Goal: Transaction & Acquisition: Obtain resource

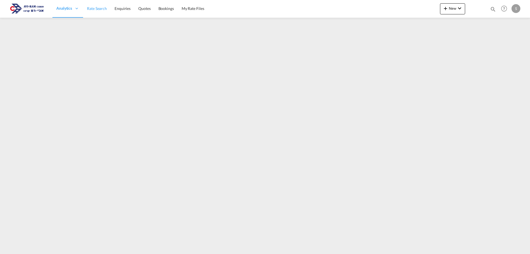
click at [98, 13] on link "Rate Search" at bounding box center [97, 9] width 28 height 18
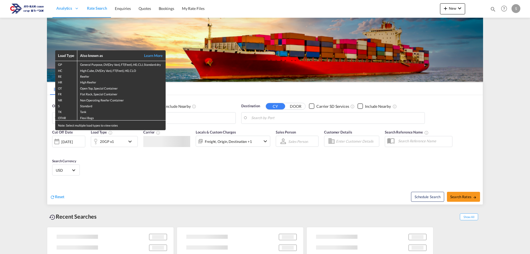
type input "[GEOGRAPHIC_DATA], TRIST"
type input "Ashdod, ILASH"
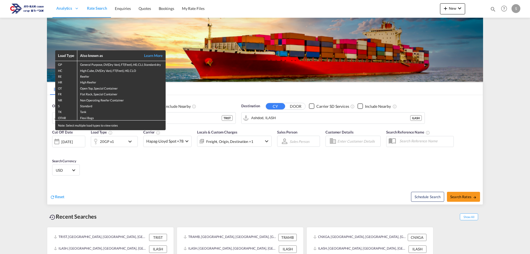
click at [447, 8] on div "Load Type Also known as Learn More GP General Purpose, DV(Dry Van), FT(Feet), H…" at bounding box center [265, 127] width 530 height 254
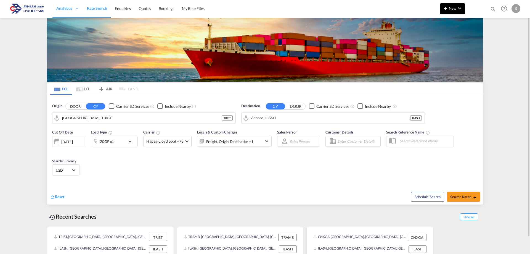
click at [447, 10] on md-icon "icon-plus 400-fg" at bounding box center [445, 8] width 7 height 7
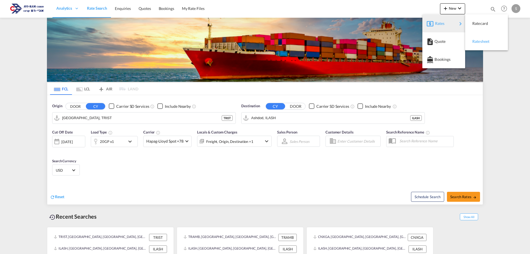
click at [476, 39] on span "Ratesheet" at bounding box center [475, 41] width 6 height 11
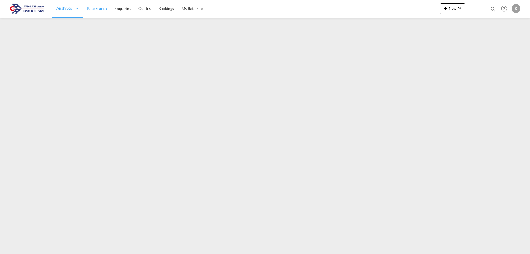
click at [96, 9] on span "Rate Search" at bounding box center [97, 8] width 20 height 5
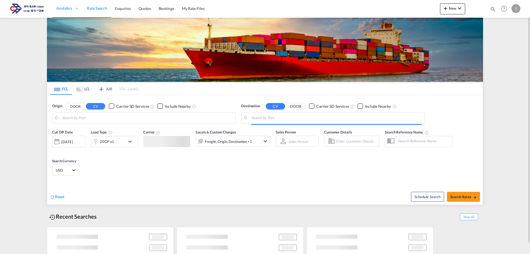
type input "[GEOGRAPHIC_DATA], TRIST"
type input "Ashdod, ILASH"
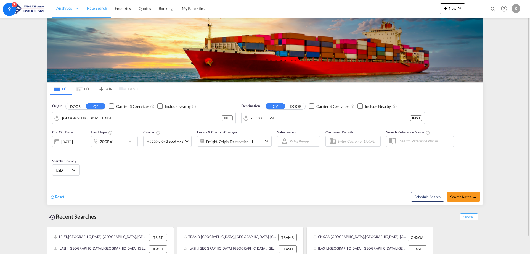
click at [84, 91] on md-tab-item "LCL" at bounding box center [83, 88] width 22 height 12
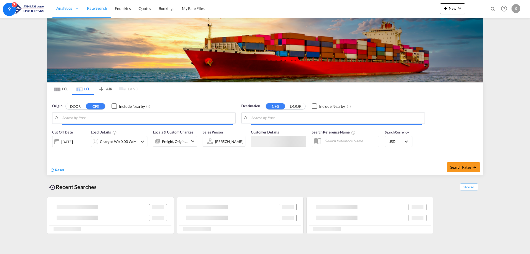
type input "[GEOGRAPHIC_DATA], NLRTM"
type input "Ashdod, ILASH"
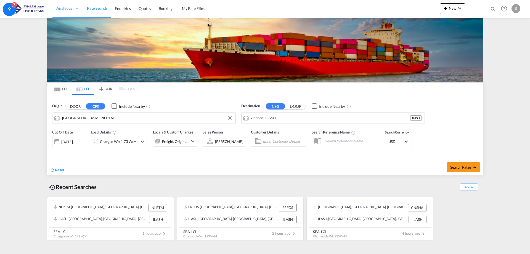
click at [91, 118] on input "[GEOGRAPHIC_DATA], NLRTM" at bounding box center [147, 118] width 170 height 8
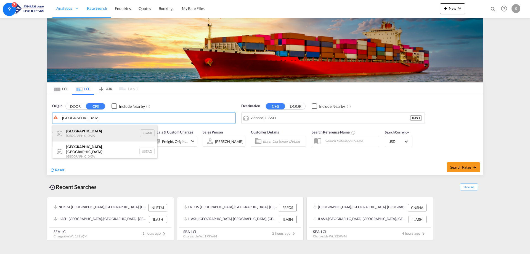
click at [92, 132] on div "Antwerp [GEOGRAPHIC_DATA] BEANR" at bounding box center [104, 133] width 105 height 17
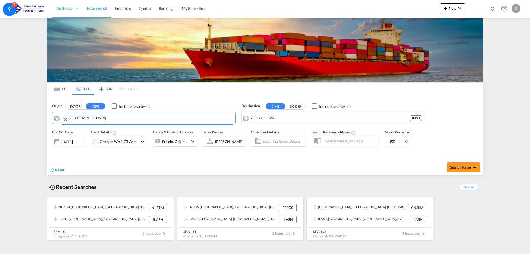
type input "[GEOGRAPHIC_DATA], BEANR"
click at [120, 140] on div "Charged Wt: 1.73 W/M" at bounding box center [118, 141] width 37 height 8
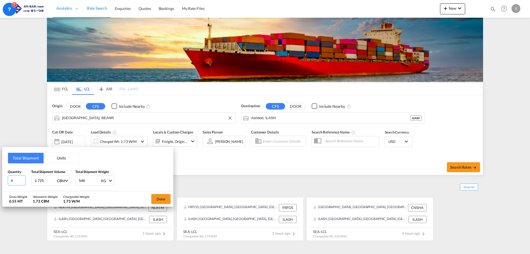
click at [8, 180] on input "4" at bounding box center [17, 180] width 18 height 10
type input "3"
type input "2.164"
type input "713"
click at [152, 195] on button "Done" at bounding box center [160, 199] width 19 height 10
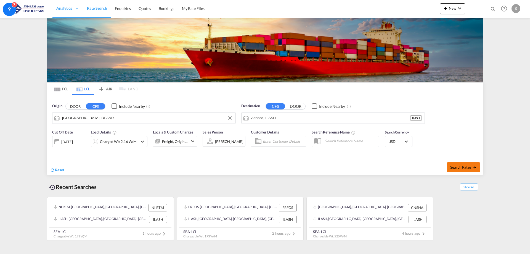
click at [465, 168] on span "Search Rates" at bounding box center [463, 167] width 26 height 4
type input "BEANR to ILASH / [DATE]"
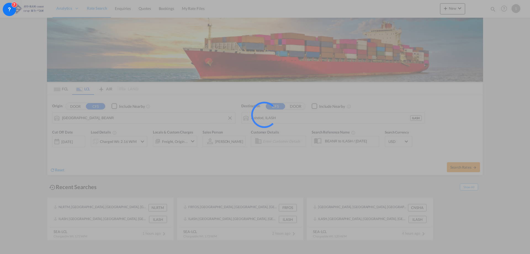
click at [519, 179] on div at bounding box center [265, 127] width 530 height 254
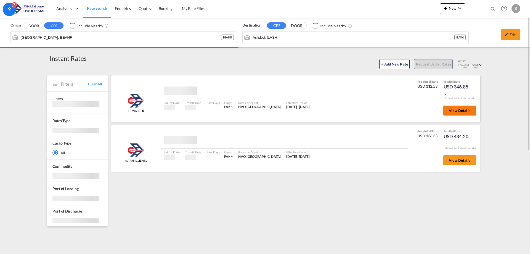
click at [452, 112] on span "View Details" at bounding box center [460, 110] width 22 height 4
click at [454, 110] on span "View Details" at bounding box center [460, 110] width 22 height 4
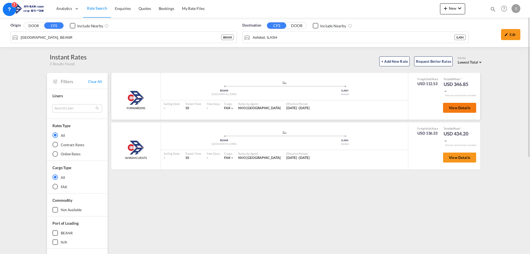
click at [467, 109] on span "View Details" at bounding box center [460, 107] width 22 height 4
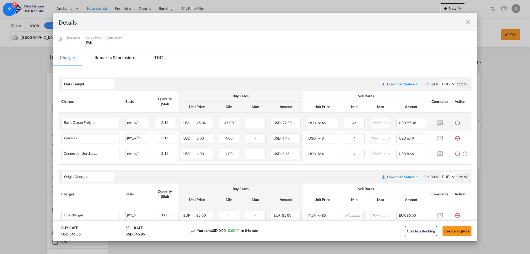
scroll to position [83, 0]
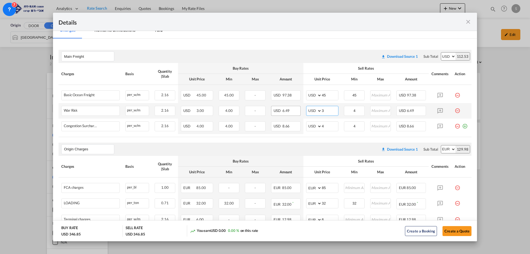
drag, startPoint x: 323, startPoint y: 108, endPoint x: 293, endPoint y: 114, distance: 30.4
click at [293, 114] on tr "War Risk Please Enter Already Exists per_w/m per_w/m can not applied for this c…" at bounding box center [264, 110] width 413 height 15
type input "2"
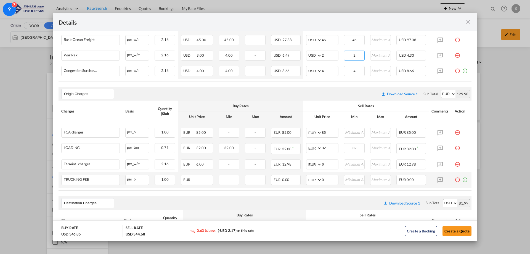
type input "2"
click at [454, 179] on md-icon "icon-minus-circle-outline red-400-fg pt-7" at bounding box center [457, 178] width 6 height 6
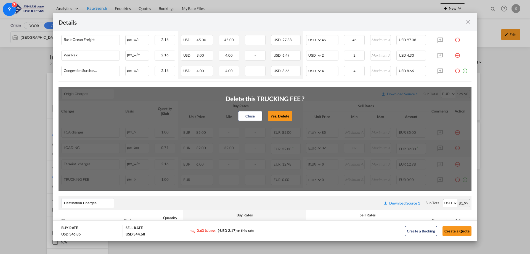
click at [279, 117] on button "Yes, Delete" at bounding box center [280, 116] width 24 height 10
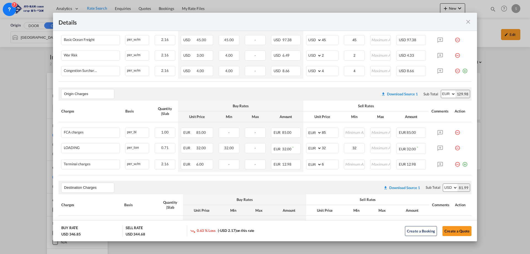
drag, startPoint x: 452, startPoint y: 163, endPoint x: 438, endPoint y: 160, distance: 14.3
click at [454, 163] on md-icon "icon-minus-circle-outline red-400-fg pt-7" at bounding box center [457, 162] width 6 height 6
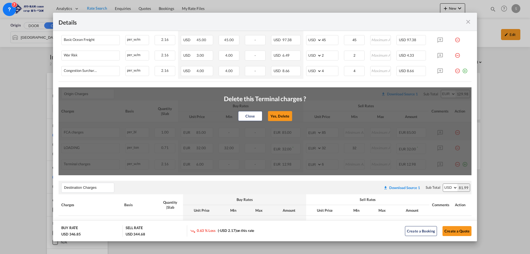
drag, startPoint x: 281, startPoint y: 116, endPoint x: 364, endPoint y: 129, distance: 84.8
click at [281, 116] on button "Yes, Delete" at bounding box center [280, 116] width 24 height 10
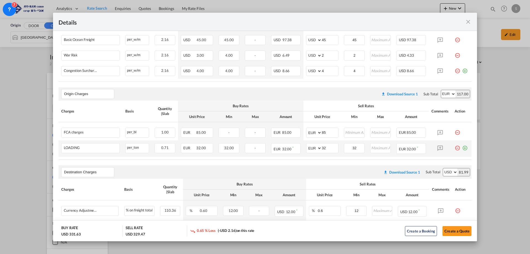
click at [454, 148] on md-icon "icon-minus-circle-outline red-400-fg pt-7" at bounding box center [457, 146] width 6 height 6
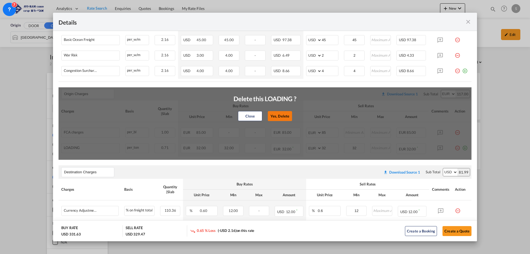
click at [286, 116] on button "Yes, Delete" at bounding box center [280, 116] width 24 height 10
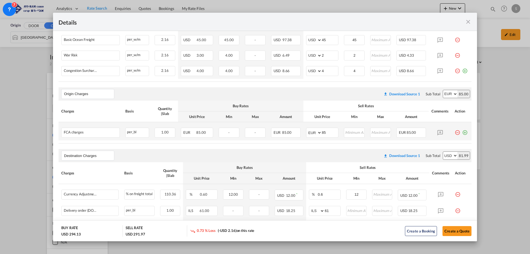
click at [454, 132] on md-icon "icon-minus-circle-outline red-400-fg pt-7" at bounding box center [457, 130] width 6 height 6
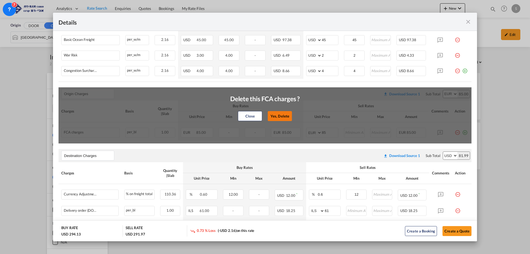
click at [280, 116] on button "Yes, Delete" at bounding box center [280, 116] width 24 height 10
type input "Destination Charges"
select select "string:USD"
type input "0.6"
type input "12"
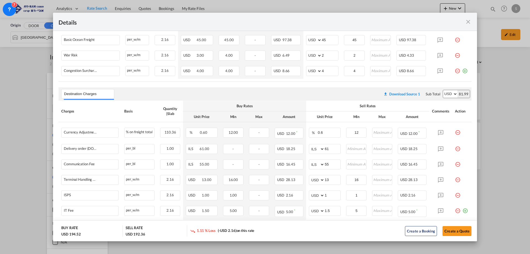
scroll to position [172, 0]
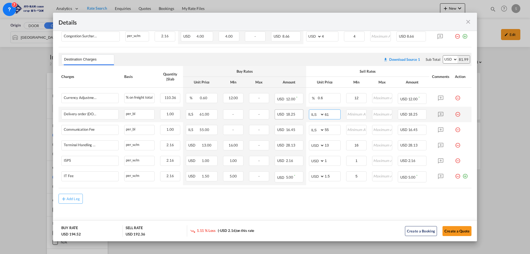
drag, startPoint x: 328, startPoint y: 113, endPoint x: 291, endPoint y: 116, distance: 36.8
click at [292, 115] on tr "Delivery order (DO Fee) Please Enter Already Exists per_bl per_bl can not appli…" at bounding box center [264, 113] width 413 height 15
type input "116"
type input "66"
type input "16"
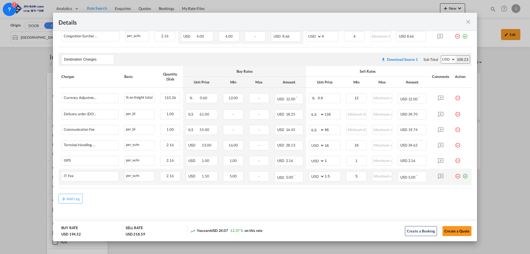
click at [462, 174] on md-icon "icon-plus-circle-outline green-400-fg" at bounding box center [465, 174] width 6 height 6
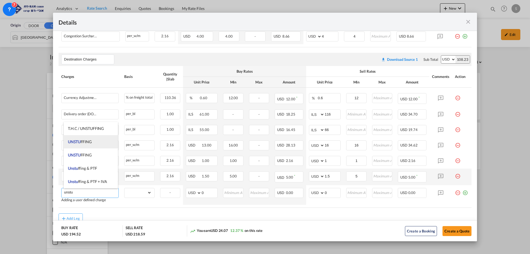
click at [89, 143] on span "UNSTU FFING" at bounding box center [80, 141] width 24 height 5
type input "UNSTUFFING"
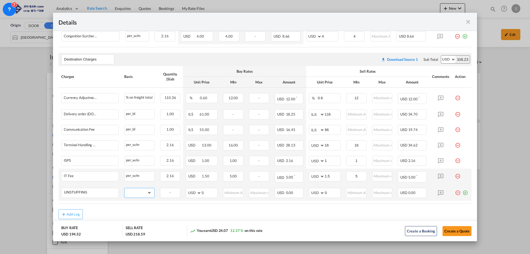
click at [133, 189] on select "gross_weight volumetric_weight per_shipment per_bl per_km per_hawb per_kg flat …" at bounding box center [137, 192] width 27 height 9
select select "per_ton"
click at [124, 188] on select "gross_weight volumetric_weight per_shipment per_bl per_km per_hawb per_kg flat …" at bounding box center [137, 192] width 27 height 9
drag, startPoint x: 325, startPoint y: 191, endPoint x: 308, endPoint y: 190, distance: 17.2
click at [309, 190] on md-input-container "AED AFN ALL AMD ANG AOA ARS AUD AWG AZN BAM BBD BDT BGN BHD BIF BMD BND BOB BRL…" at bounding box center [325, 193] width 32 height 10
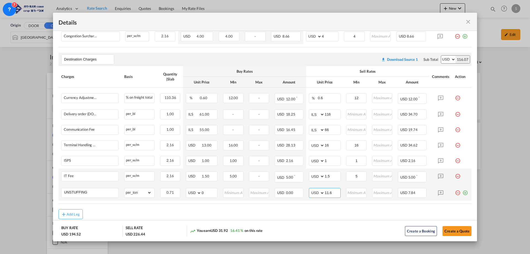
type input "11.6"
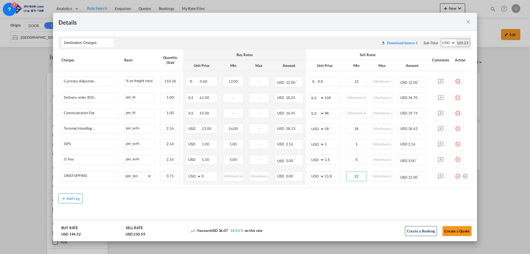
type input "12"
click at [74, 197] on div "Add Leg" at bounding box center [72, 197] width 13 height 3
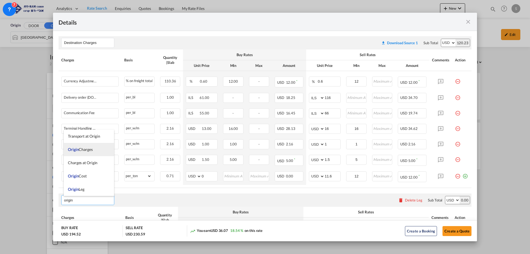
click at [82, 149] on span "Origin Charges" at bounding box center [80, 149] width 25 height 5
type input "Origin Charges"
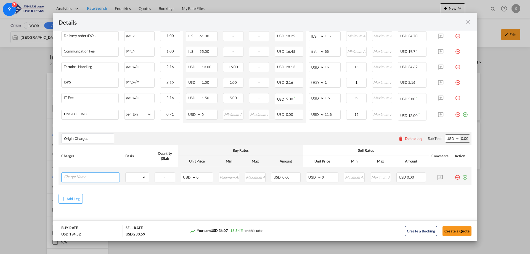
click at [93, 177] on input "Charge Name" at bounding box center [91, 176] width 55 height 8
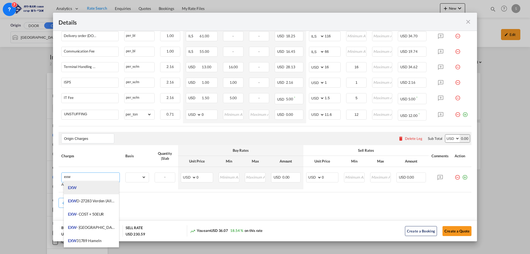
click at [88, 188] on li "EXW" at bounding box center [91, 187] width 55 height 13
type input "EXW"
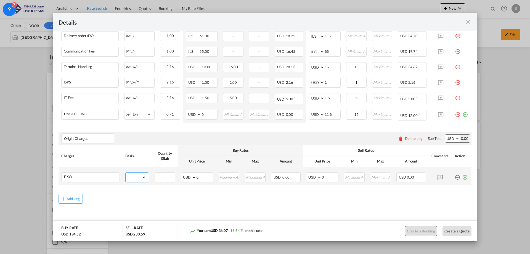
click at [132, 177] on select "gross_weight volumetric_weight per_shipment per_bl per_km per_hawb per_kg flat …" at bounding box center [136, 176] width 20 height 9
select select "per_shipment"
click at [126, 172] on select "gross_weight volumetric_weight per_shipment per_bl per_km per_hawb per_kg flat …" at bounding box center [136, 176] width 20 height 9
click at [310, 174] on select "AED AFN ALL AMD ANG AOA ARS AUD AWG AZN BAM BBD BDT BGN BHD BIF BMD BND BOB BRL…" at bounding box center [314, 177] width 14 height 8
select select "string:EUR"
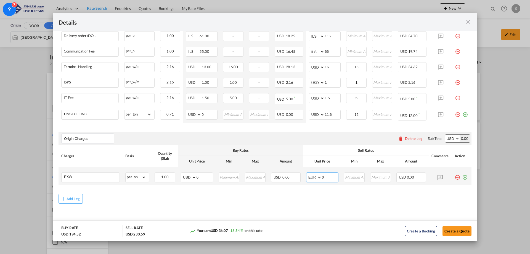
click at [307, 173] on select "AED AFN ALL AMD ANG AOA ARS AUD AWG AZN BAM BBD BDT BGN BHD BIF BMD BND BOB BRL…" at bounding box center [314, 177] width 14 height 8
drag, startPoint x: 326, startPoint y: 173, endPoint x: 307, endPoint y: 177, distance: 19.2
click at [307, 177] on md-input-container "AED AFN ALL AMD ANG AOA ARS AUD AWG AZN BAM BBD BDT BGN BHD BIF BMD BND BOB BRL…" at bounding box center [322, 177] width 32 height 10
type input "330"
click at [444, 230] on button "Create a Quote" at bounding box center [456, 231] width 29 height 10
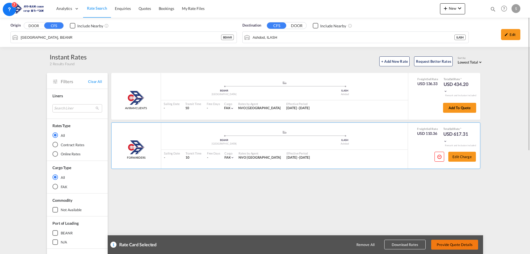
click at [458, 244] on button "Provide Quote Details" at bounding box center [454, 244] width 47 height 10
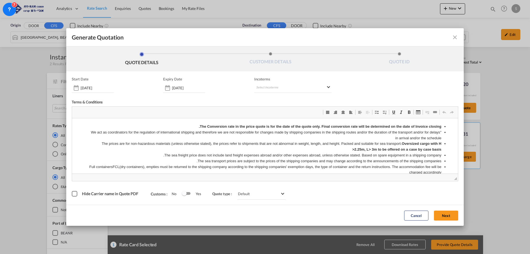
scroll to position [0, 0]
click at [271, 89] on md-select "Select Incoterms FOB - import Free on Board DDP - export Delivery Duty Paid CFR…" at bounding box center [292, 88] width 77 height 10
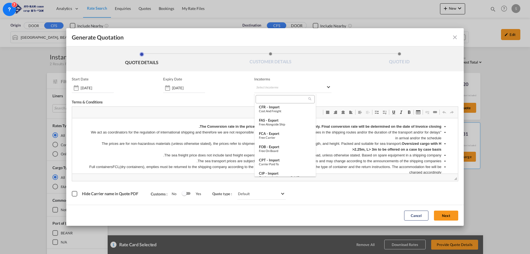
scroll to position [110, 0]
click at [288, 170] on div "EXW - import" at bounding box center [285, 171] width 52 height 4
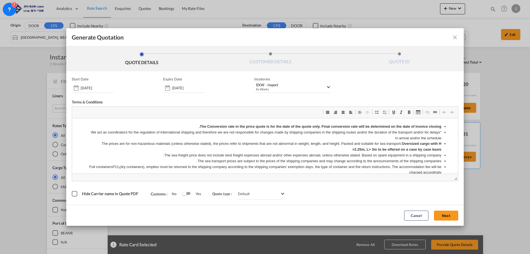
click at [439, 211] on button "Next" at bounding box center [446, 215] width 24 height 10
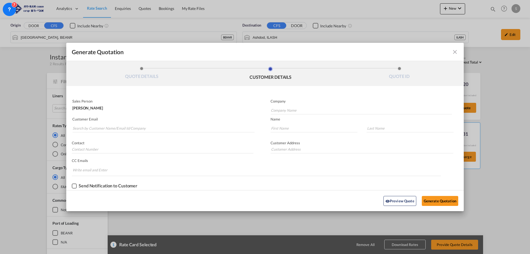
click at [122, 124] on md-autocomplete-wrap "Generate QuotationQUOTE ..." at bounding box center [163, 126] width 182 height 11
click at [122, 125] on input "Search by Customer Name/Email Id/Company" at bounding box center [164, 128] width 182 height 8
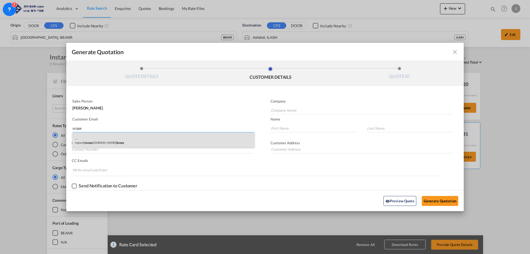
type input "scope"
click at [107, 137] on div ". . import@ scope .[DOMAIN_NAME] | Scope" at bounding box center [163, 139] width 182 height 15
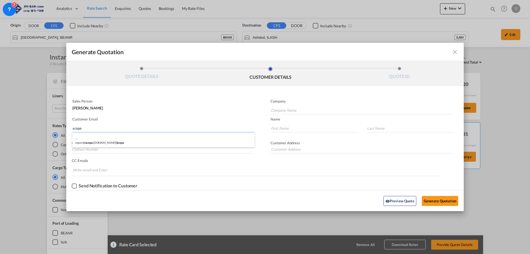
type input "Scope"
type input "[EMAIL_ADDRESS][DOMAIN_NAME]"
type input "."
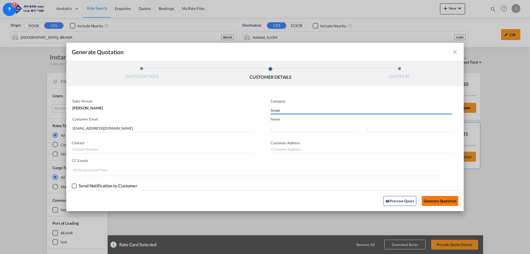
click at [437, 202] on button "Generate Quotation" at bounding box center [440, 201] width 36 height 10
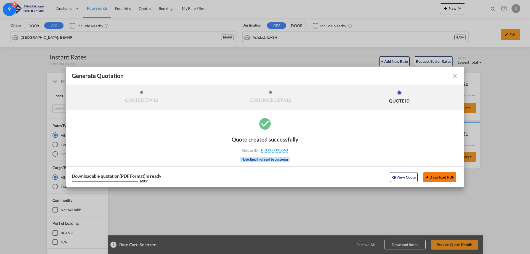
click at [437, 175] on button "Download PDF" at bounding box center [439, 177] width 33 height 10
click at [454, 76] on md-icon "icon-close fg-AAA8AD cursor m-0" at bounding box center [454, 75] width 7 height 7
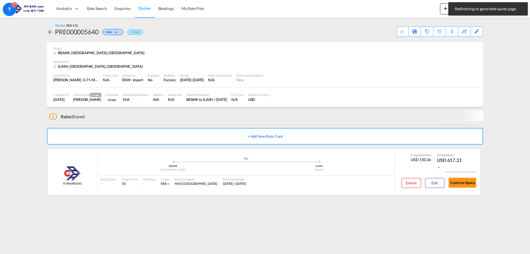
click at [100, 11] on span "Rate Search" at bounding box center [97, 8] width 20 height 5
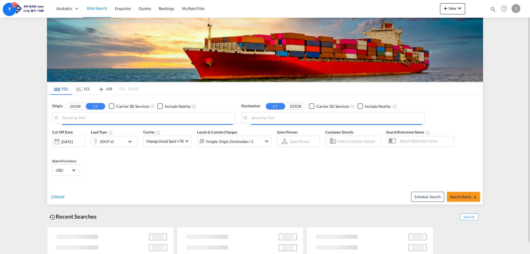
click at [85, 87] on md-tab-item "LCL" at bounding box center [83, 88] width 22 height 12
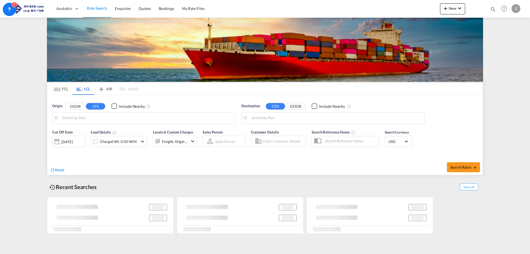
type input "[GEOGRAPHIC_DATA], BEANR"
type input "Ashdod, ILASH"
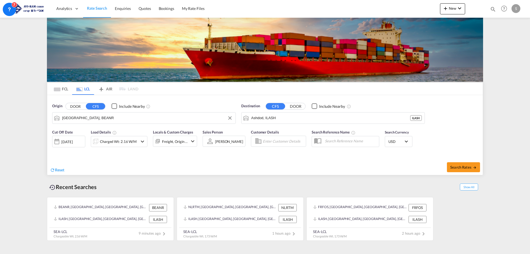
click at [82, 118] on input "[GEOGRAPHIC_DATA], BEANR" at bounding box center [147, 118] width 170 height 8
click at [87, 134] on div "[GEOGRAPHIC_DATA] [GEOGRAPHIC_DATA] TRIST" at bounding box center [104, 133] width 105 height 17
type input "[GEOGRAPHIC_DATA], TRIST"
click at [106, 138] on div "Charged Wt: 2.16 W/M" at bounding box center [118, 141] width 37 height 8
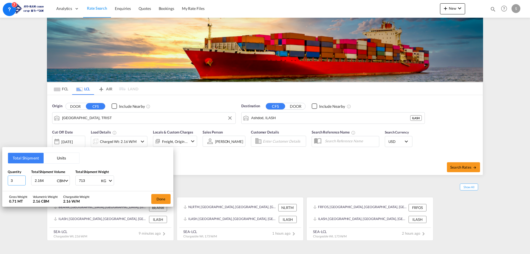
drag, startPoint x: 15, startPoint y: 181, endPoint x: 6, endPoint y: 179, distance: 9.0
click at [6, 179] on div "Total Shipment Units Quantity 3 Total Shipment Volume 2.164 CBM CBM CFT Total S…" at bounding box center [87, 169] width 171 height 44
type input "2"
click at [60, 159] on button "Units" at bounding box center [62, 158] width 36 height 10
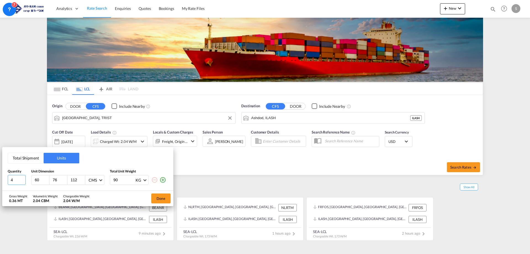
drag, startPoint x: 18, startPoint y: 178, endPoint x: 2, endPoint y: 178, distance: 15.5
click at [2, 178] on div "Total Shipment Units Quantity Unit Dimension Total Unit Weight 4 60 76 112 CMS …" at bounding box center [87, 169] width 171 height 44
type input "2"
type input "80"
type input "120"
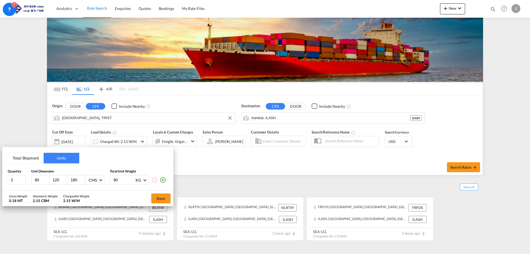
type input "180"
type input "185"
click at [125, 179] on input "185" at bounding box center [124, 179] width 22 height 9
click at [158, 199] on button "Done" at bounding box center [160, 198] width 19 height 10
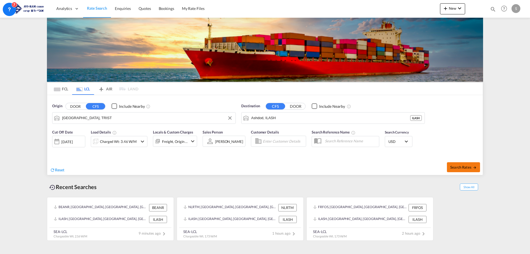
click at [471, 163] on button "Search Rates" at bounding box center [463, 167] width 33 height 10
type input "TRIST to ILASH / [DATE]"
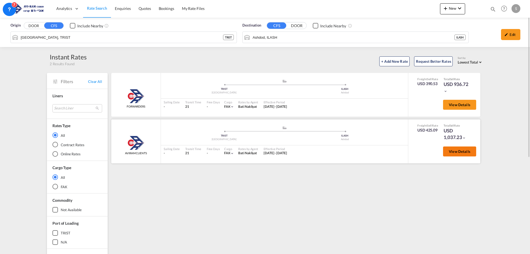
click at [466, 147] on button "View Details" at bounding box center [459, 151] width 33 height 10
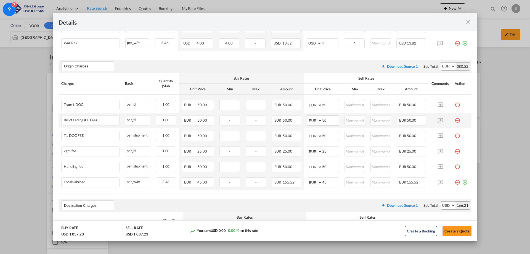
scroll to position [55, 0]
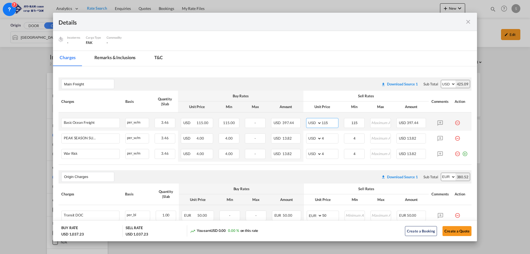
drag, startPoint x: 328, startPoint y: 122, endPoint x: 312, endPoint y: 123, distance: 15.7
click at [312, 123] on md-input-container "AED AFN ALL AMD ANG AOA ARS AUD AWG AZN BAM BBD BDT BGN BHD BIF BMD BND [PERSON…" at bounding box center [322, 123] width 32 height 10
type input "130"
click at [329, 124] on input "130" at bounding box center [330, 122] width 16 height 8
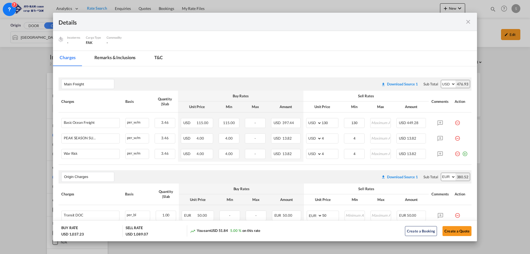
click at [310, 98] on div "Sell Rates" at bounding box center [366, 95] width 120 height 5
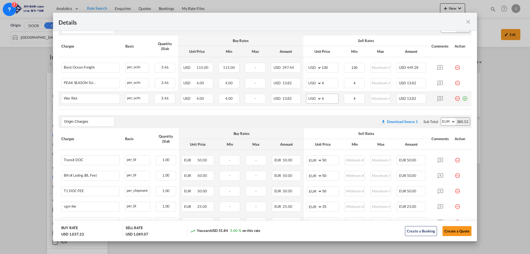
scroll to position [166, 0]
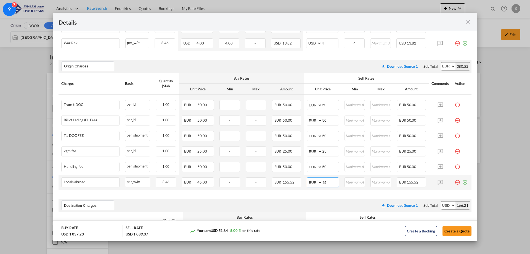
drag, startPoint x: 324, startPoint y: 181, endPoint x: 303, endPoint y: 178, distance: 21.4
click at [304, 178] on td "AED AFN ALL AMD ANG AOA ARS AUD AWG AZN BAM BBD BDT BGN BHD BIF BMD BND [PERSON…" at bounding box center [323, 181] width 38 height 15
type input "48"
click at [325, 67] on div "Origin Charges Please enter leg name Leg Name Already Exists Download Source 1 …" at bounding box center [264, 66] width 413 height 13
click at [462, 181] on md-icon "icon-plus-circle-outline green-400-fg" at bounding box center [465, 180] width 6 height 6
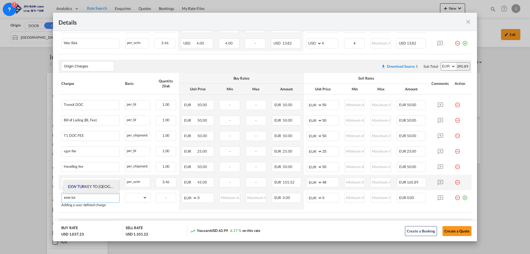
click at [89, 185] on span "EXW TUR KEY TO [GEOGRAPHIC_DATA]" at bounding box center [103, 186] width 70 height 5
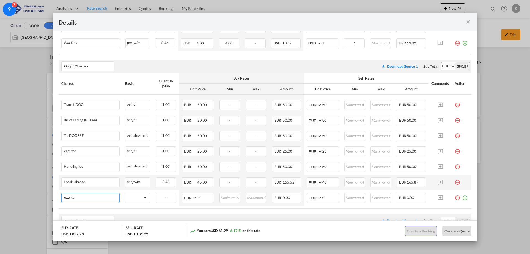
type input "EXW TURKEY TO [GEOGRAPHIC_DATA]"
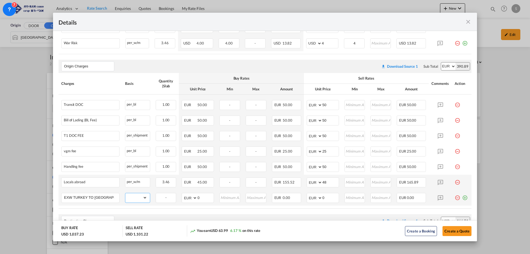
click at [138, 197] on select "gross_weight volumetric_weight per_shipment per_bl per_km per_hawb per_kg flat …" at bounding box center [136, 197] width 22 height 9
select select "per_shipment"
click at [125, 193] on select "gross_weight volumetric_weight per_shipment per_bl per_km per_hawb per_kg flat …" at bounding box center [136, 197] width 22 height 9
click at [310, 199] on select "AED AFN ALL AMD ANG AOA ARS AUD AWG AZN BAM BBD BDT BGN BHD BIF BMD BND BOB BRL…" at bounding box center [315, 198] width 14 height 8
select select "string:USD"
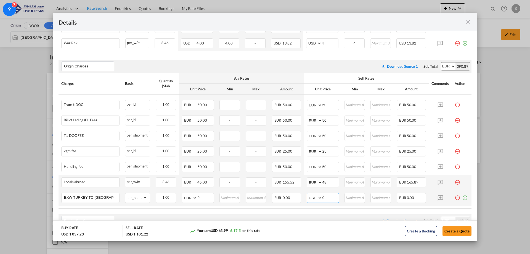
click at [308, 194] on select "AED AFN ALL AMD ANG AOA ARS AUD AWG AZN BAM BBD BDT BGN BHD BIF BMD BND BOB BRL…" at bounding box center [315, 198] width 14 height 8
select select "string:USD"
drag, startPoint x: 322, startPoint y: 197, endPoint x: 315, endPoint y: 199, distance: 6.6
click at [317, 198] on md-input-container "AED AFN ALL AMD ANG AOA ARS AUD AWG AZN BAM BBD BDT BGN BHD BIF BMD BND BOB BRL…" at bounding box center [322, 198] width 32 height 10
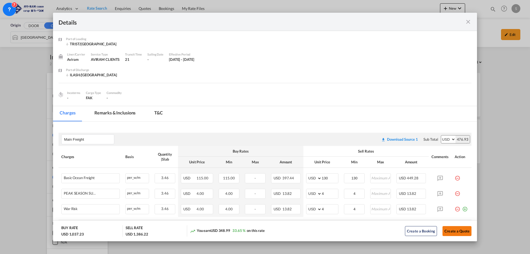
type input "285"
click at [453, 231] on button "Create a Quote" at bounding box center [456, 231] width 29 height 10
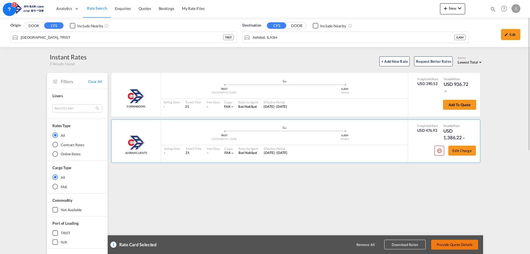
click at [460, 247] on button "Provide Quote Details" at bounding box center [454, 244] width 47 height 10
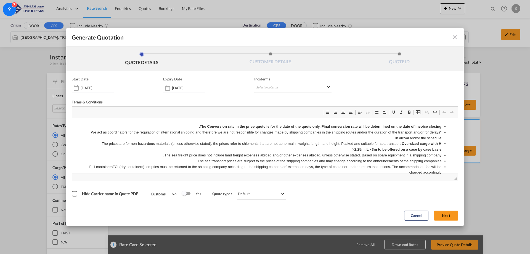
click at [284, 89] on md-select "Select Incoterms FOB - import Free on Board DDP - export Delivery Duty Paid CFR…" at bounding box center [292, 88] width 77 height 10
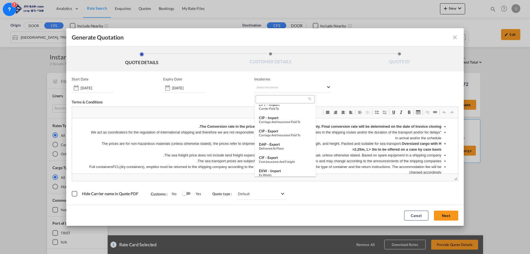
scroll to position [118, 0]
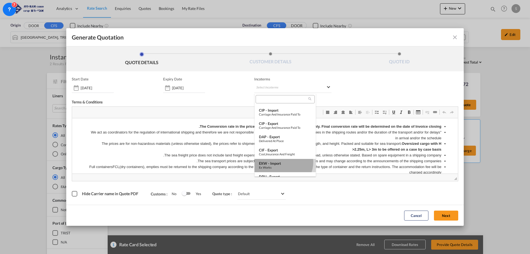
click at [281, 162] on div "EXW - import" at bounding box center [285, 163] width 52 height 4
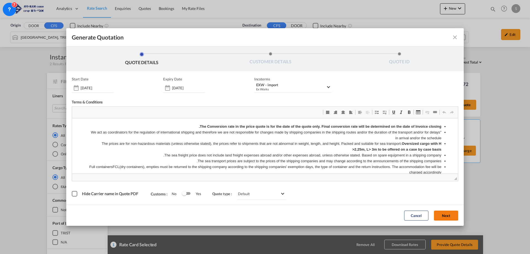
click at [444, 213] on button "Next" at bounding box center [446, 215] width 24 height 10
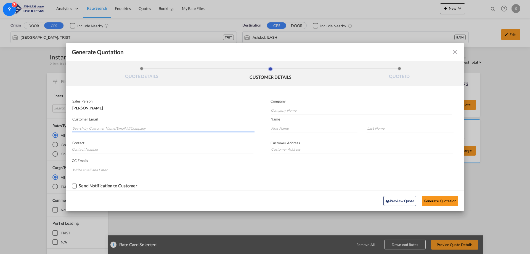
click at [116, 126] on input "Search by Customer Name/Email Id/Company" at bounding box center [164, 128] width 182 height 8
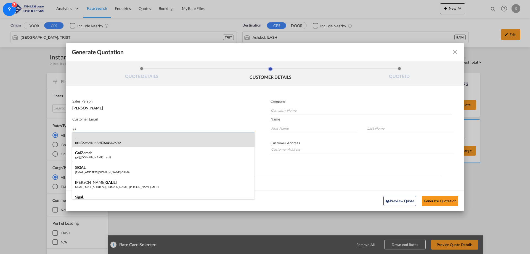
type input "gal"
click at [117, 137] on div ". . gal @[DOMAIN_NAME] | [PERSON_NAME]" at bounding box center [163, 139] width 182 height 15
type input "[PERSON_NAME]"
type input "[EMAIL_ADDRESS][DOMAIN_NAME]"
type input "."
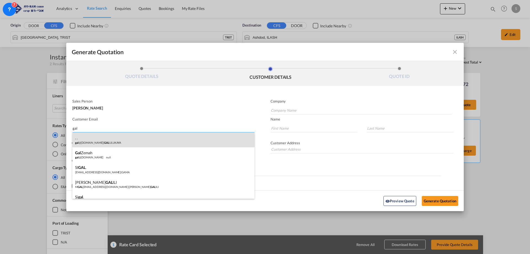
type input "."
type input "[PHONE_NUMBER]"
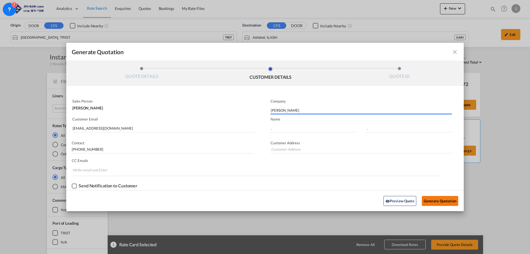
click at [445, 200] on button "Generate Quotation" at bounding box center [440, 201] width 36 height 10
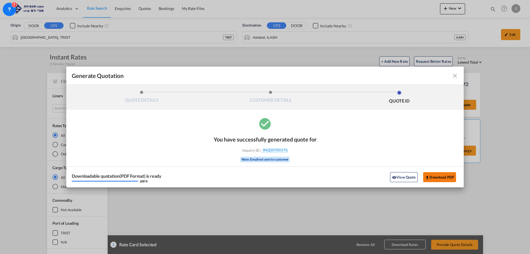
click at [437, 175] on button "Download PDF" at bounding box center [439, 177] width 33 height 10
